Goal: Navigation & Orientation: Find specific page/section

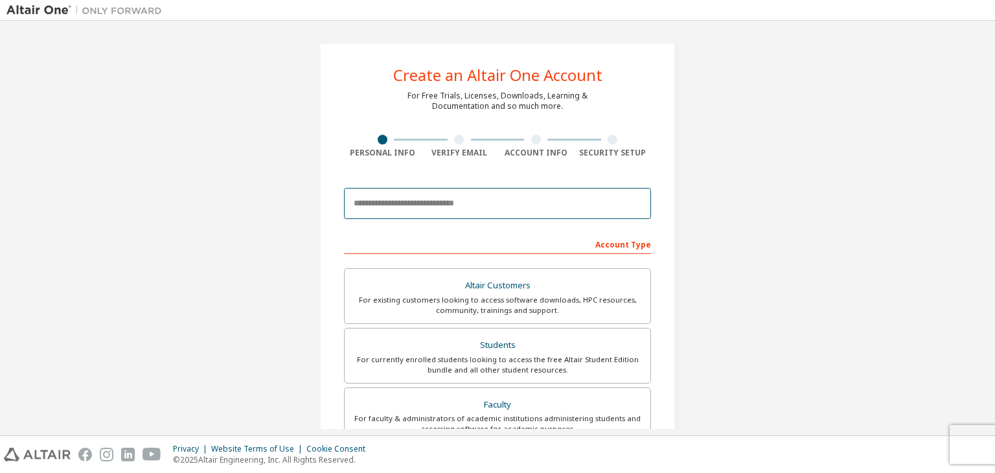
drag, startPoint x: 469, startPoint y: 200, endPoint x: 453, endPoint y: 252, distance: 54.9
click at [453, 252] on form "This is a federated email. No need to register a new account. You should be abl…" at bounding box center [497, 435] width 307 height 508
type input "**********"
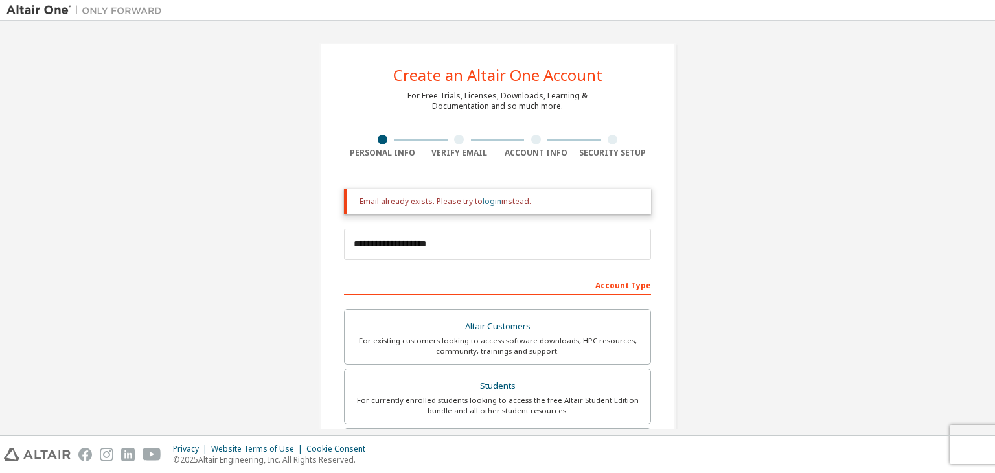
click at [488, 205] on link "login" at bounding box center [492, 201] width 19 height 11
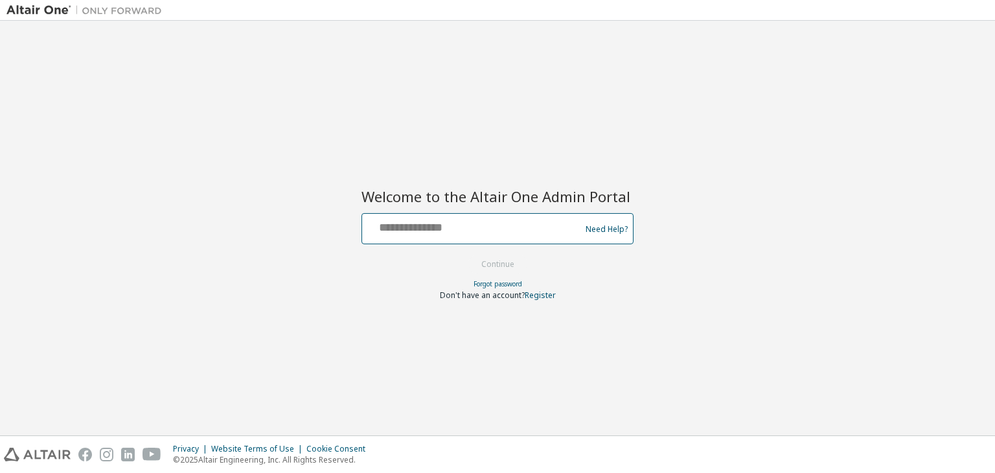
click at [440, 220] on input "text" at bounding box center [473, 225] width 212 height 19
type input "**********"
click at [480, 257] on button "Continue" at bounding box center [498, 264] width 60 height 19
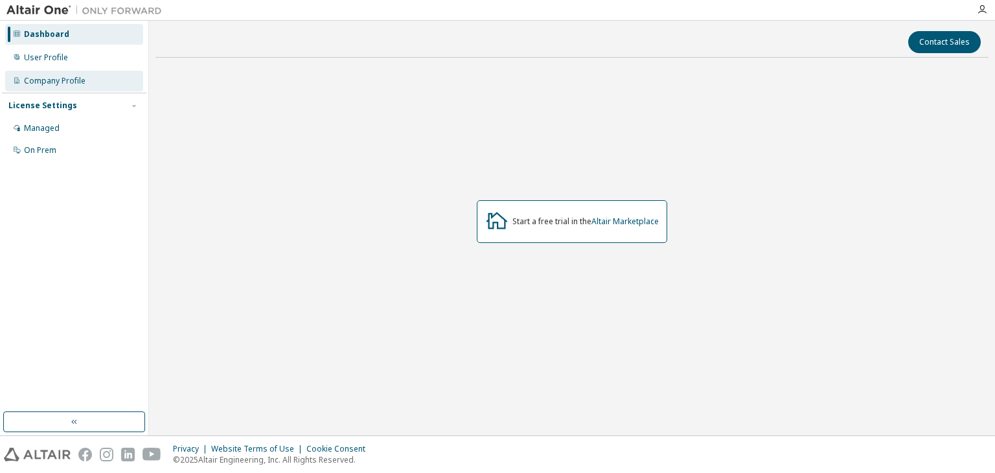
click at [55, 82] on div "Company Profile" at bounding box center [55, 81] width 62 height 10
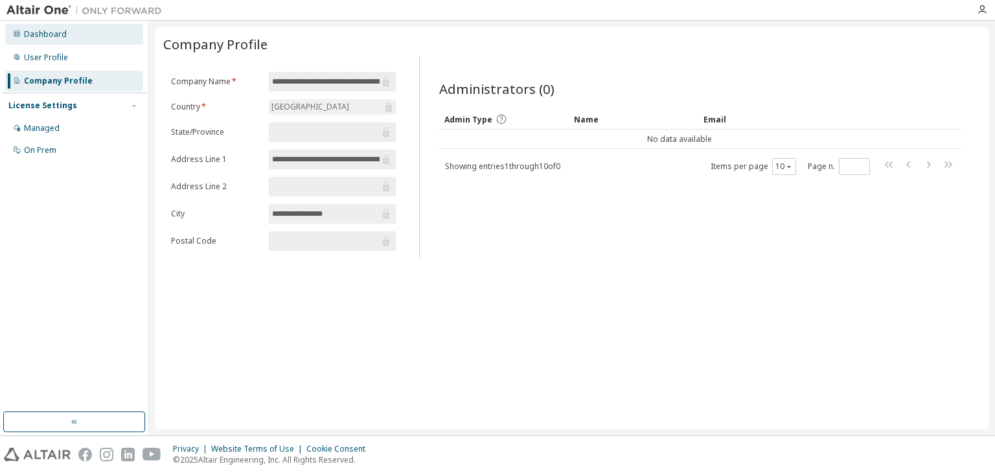
click at [38, 29] on div "Dashboard" at bounding box center [74, 34] width 138 height 21
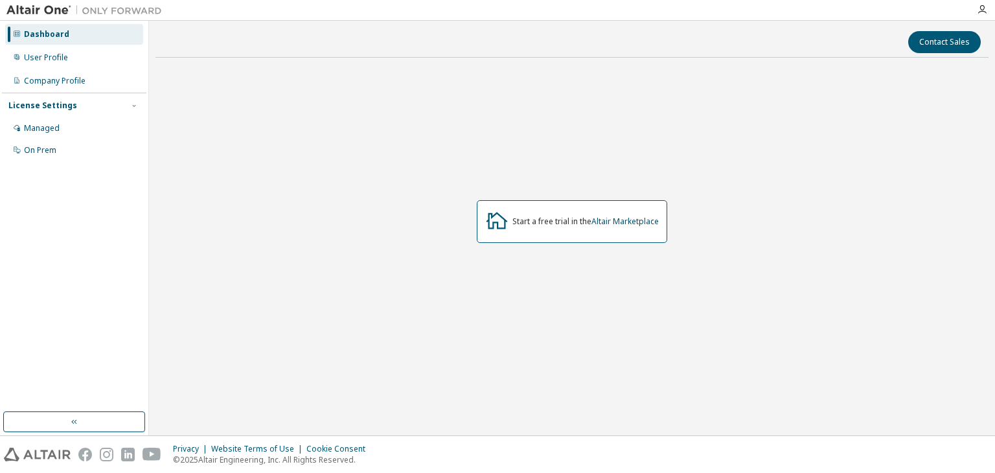
click at [130, 16] on img at bounding box center [87, 10] width 162 height 13
click at [47, 117] on div "License Settings Managed On Prem" at bounding box center [74, 127] width 145 height 69
click at [45, 123] on div "Managed" at bounding box center [42, 128] width 36 height 10
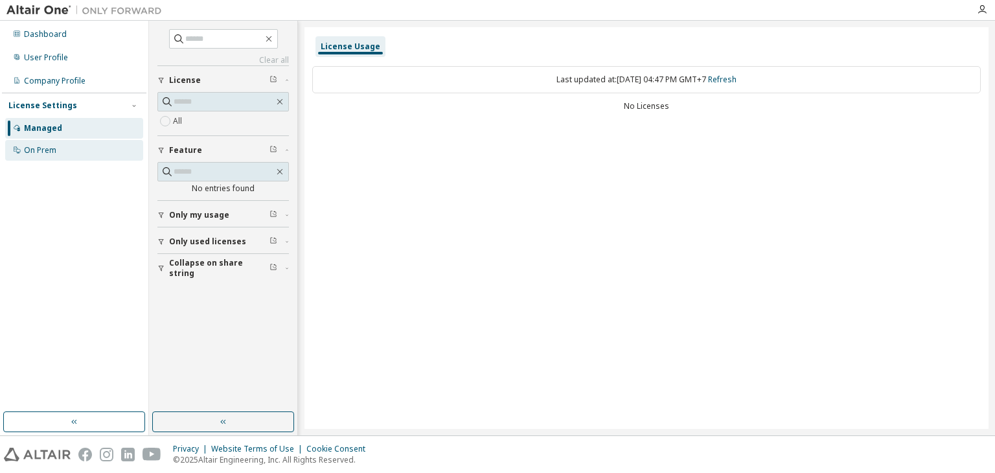
click at [16, 146] on icon at bounding box center [17, 150] width 8 height 8
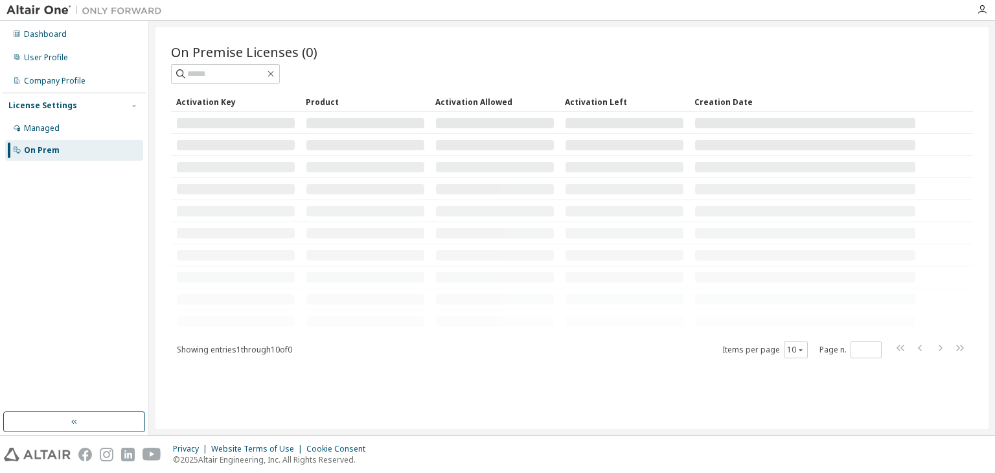
drag, startPoint x: 157, startPoint y: 19, endPoint x: 150, endPoint y: 5, distance: 15.1
click at [150, 5] on div at bounding box center [84, 10] width 168 height 20
click at [150, 5] on img at bounding box center [87, 10] width 162 height 13
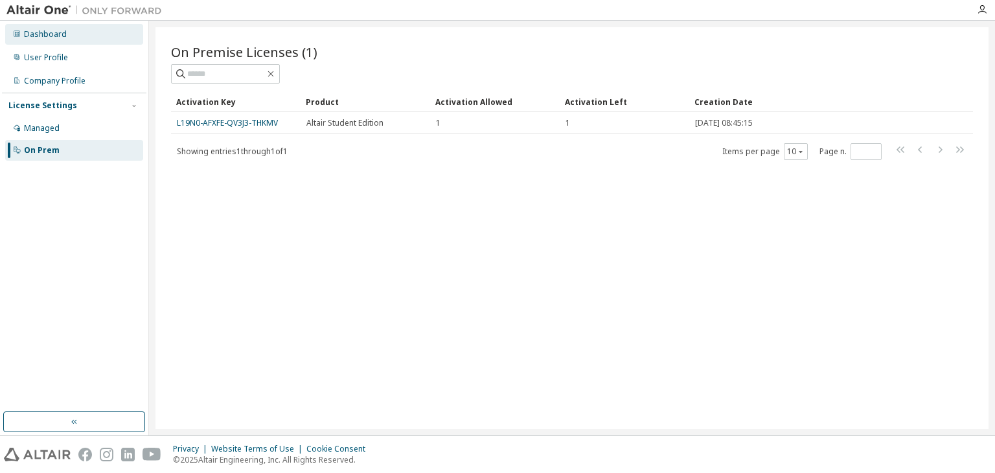
click at [91, 41] on div "Dashboard" at bounding box center [74, 34] width 138 height 21
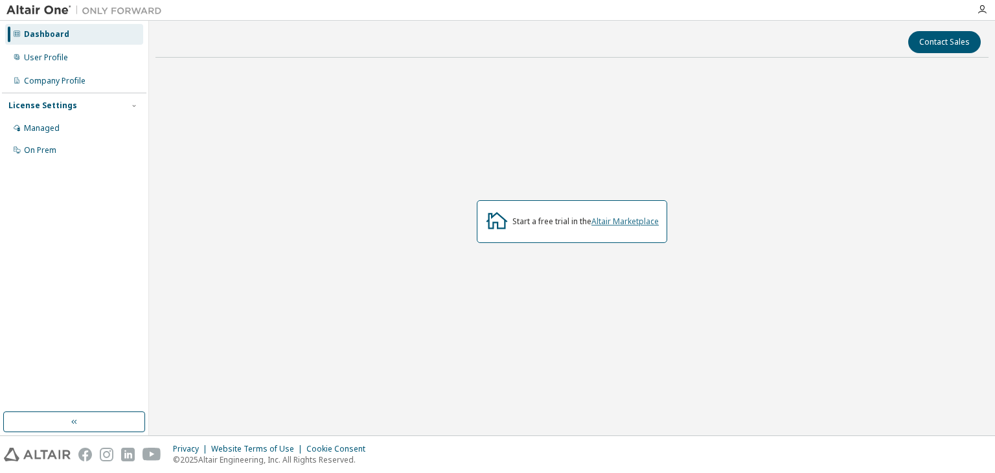
click at [605, 226] on link "Altair Marketplace" at bounding box center [625, 221] width 67 height 11
